Goal: Information Seeking & Learning: Learn about a topic

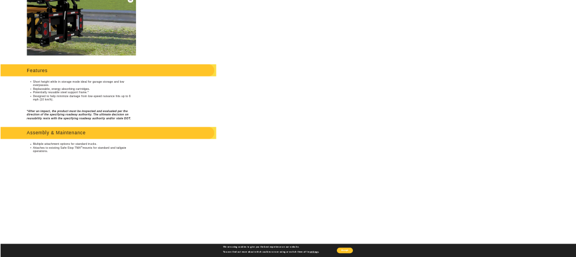
scroll to position [332, 0]
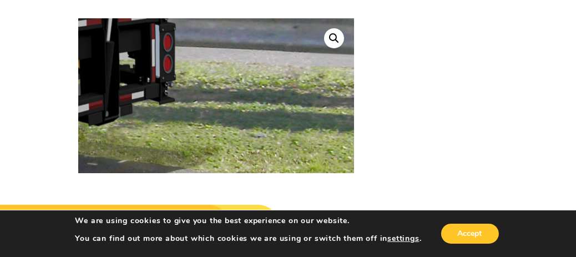
click at [229, 95] on img at bounding box center [30, 4] width 1420 height 1061
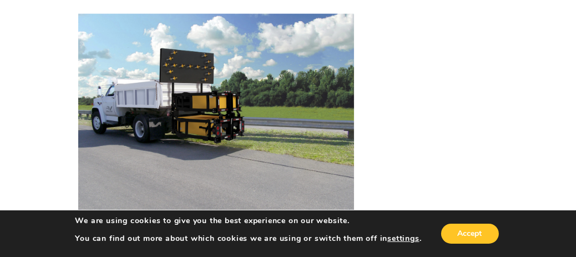
scroll to position [1388, 0]
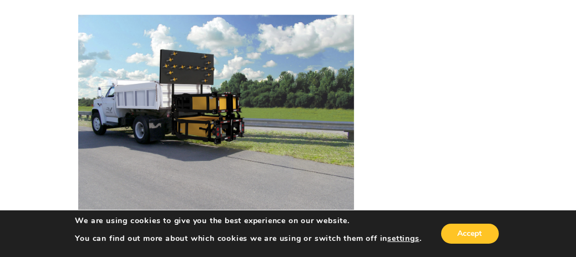
click at [175, 91] on img at bounding box center [216, 118] width 276 height 206
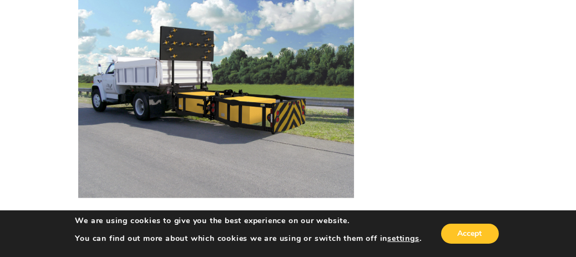
scroll to position [1644, 0]
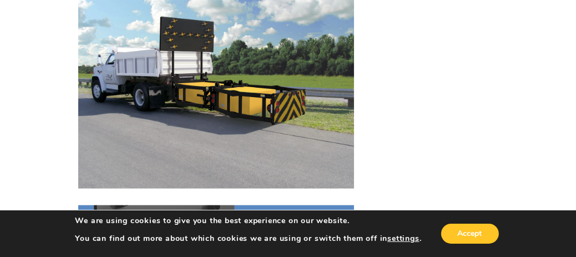
click at [199, 98] on img at bounding box center [216, 85] width 276 height 206
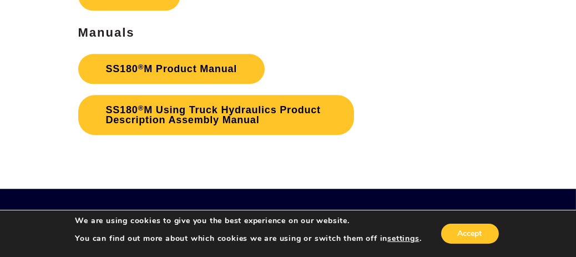
scroll to position [2789, 0]
click at [207, 120] on link "SS180 ® M Using Truck Hydraulics Product Description Assembly Manual" at bounding box center [216, 115] width 276 height 40
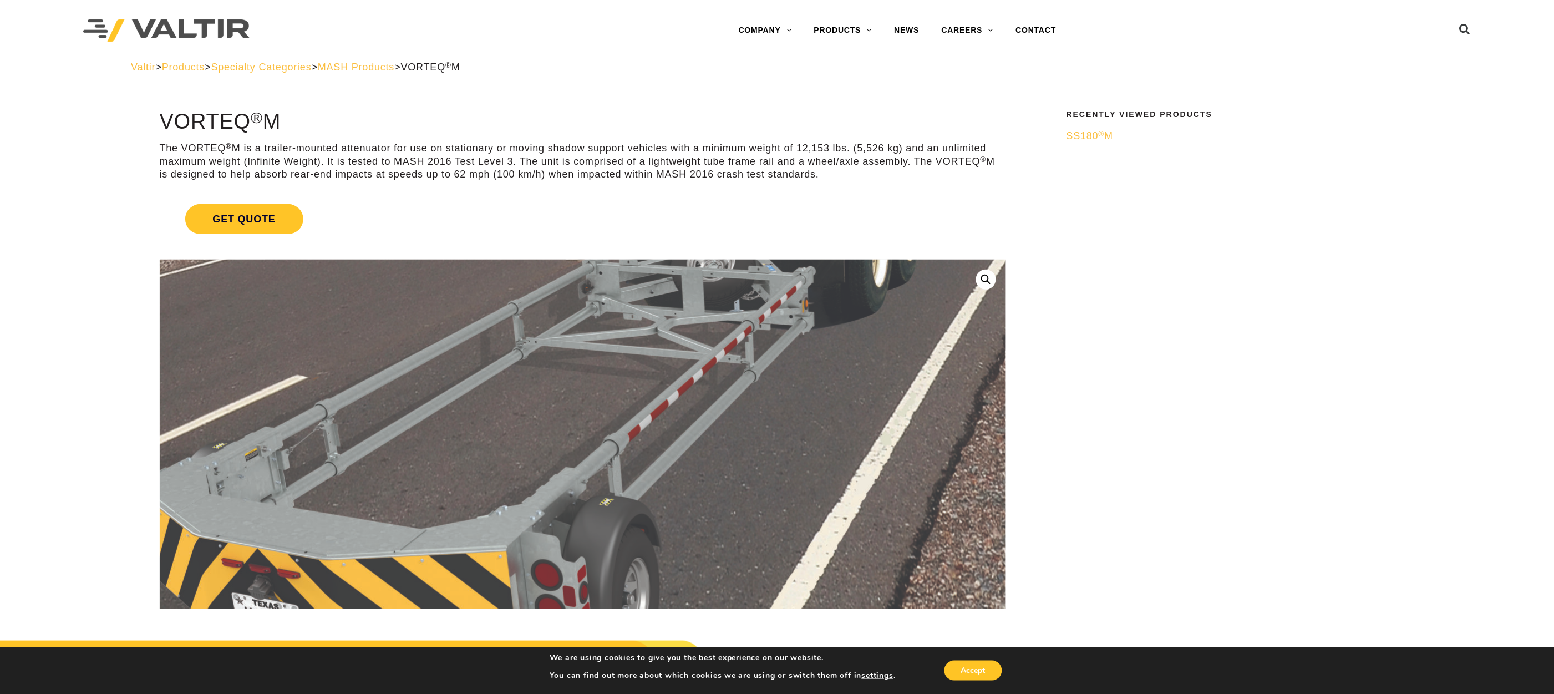
click at [516, 256] on img at bounding box center [628, 489] width 1420 height 781
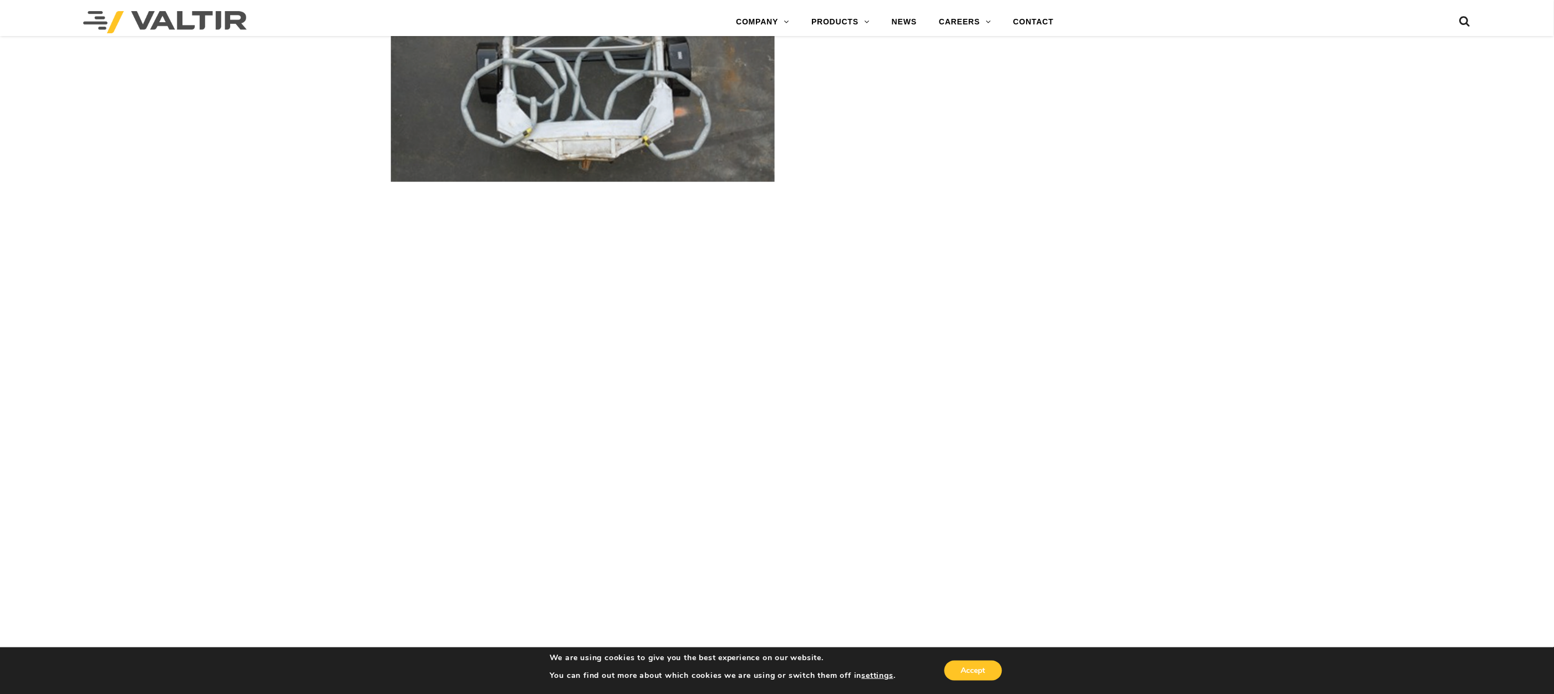
scroll to position [2041, 0]
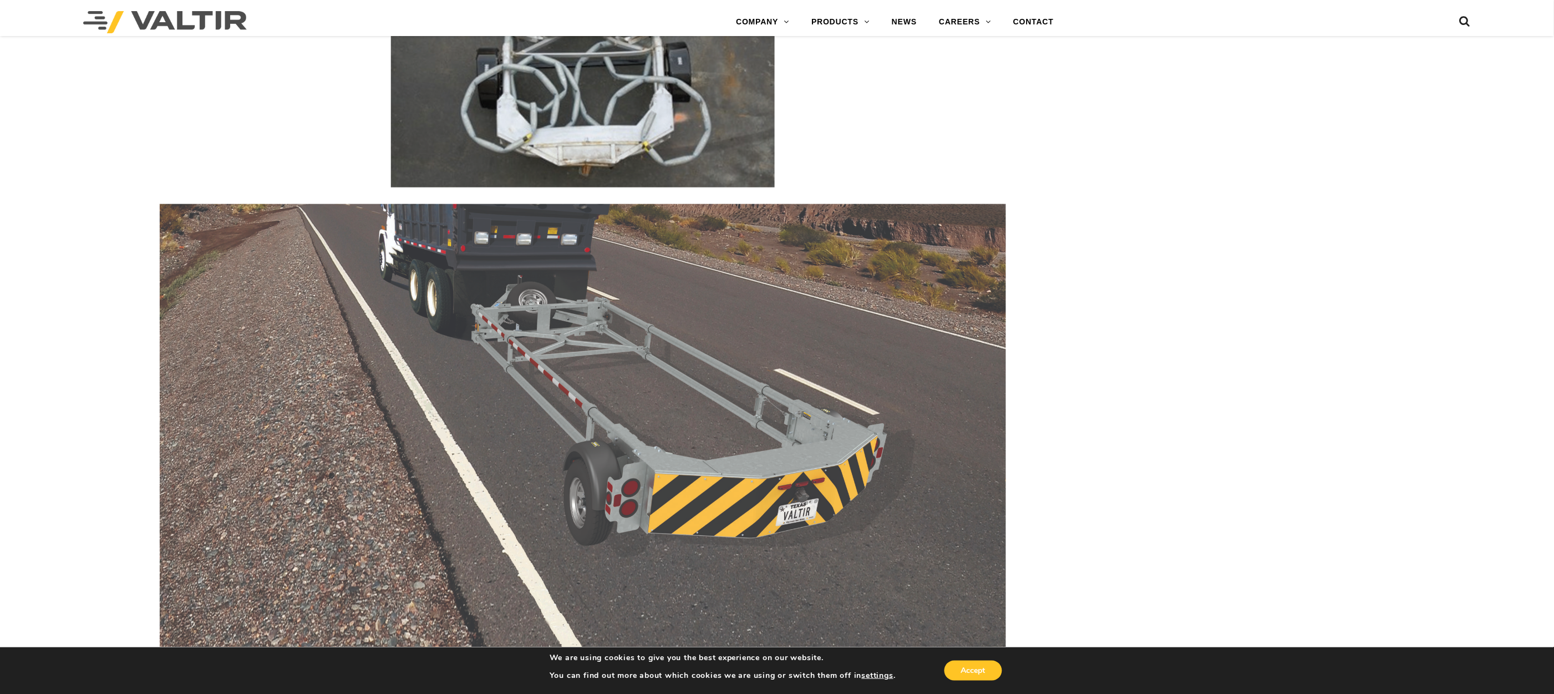
click at [515, 256] on img at bounding box center [583, 437] width 847 height 466
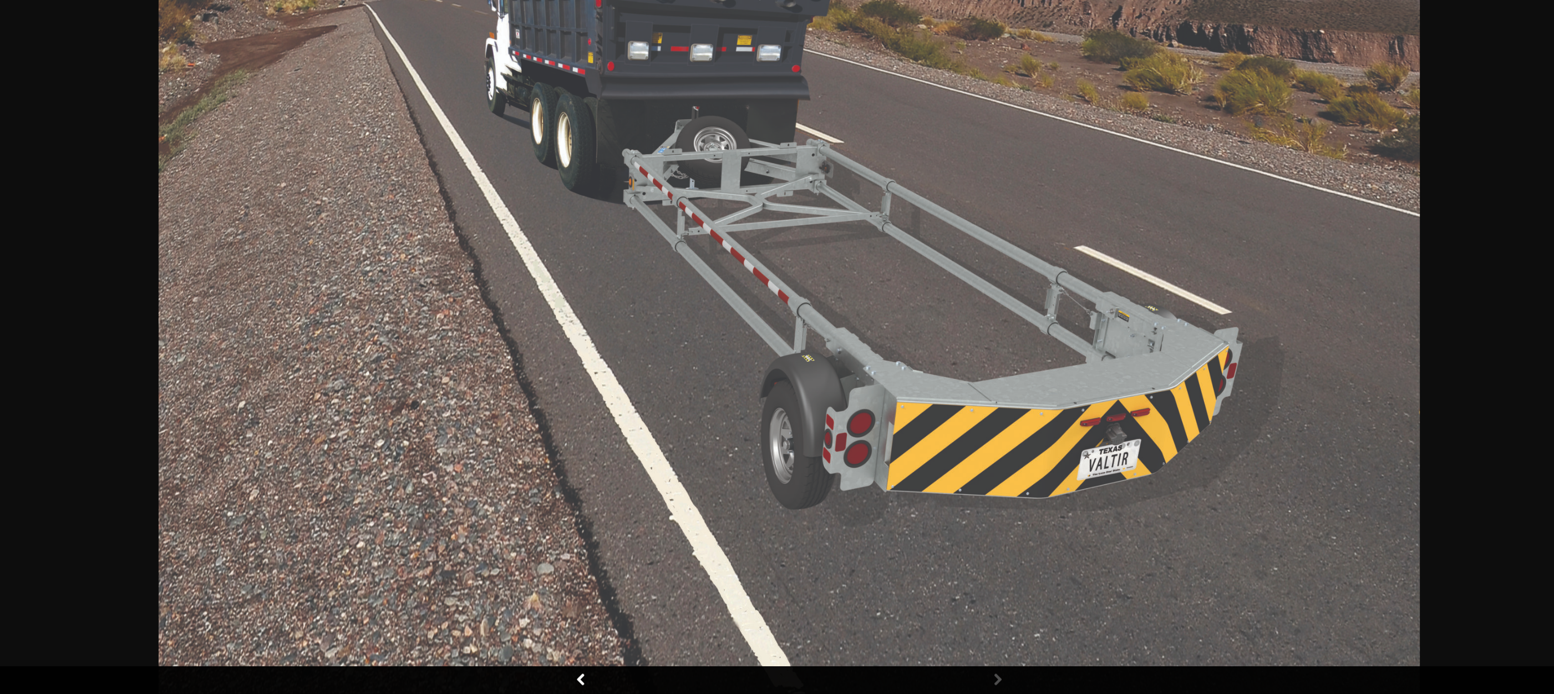
click at [575, 256] on img at bounding box center [789, 347] width 1261 height 694
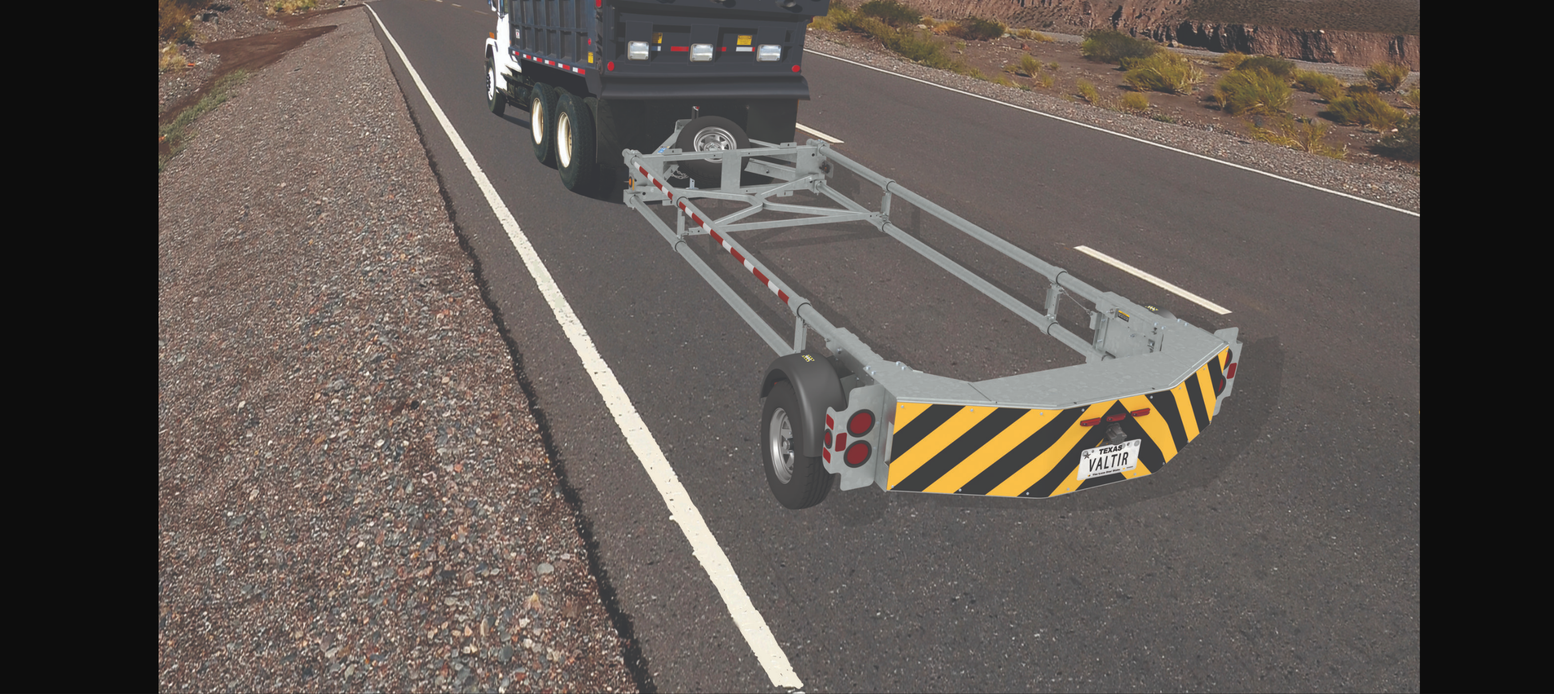
scroll to position [1533, 0]
